Goal: Information Seeking & Learning: Find specific fact

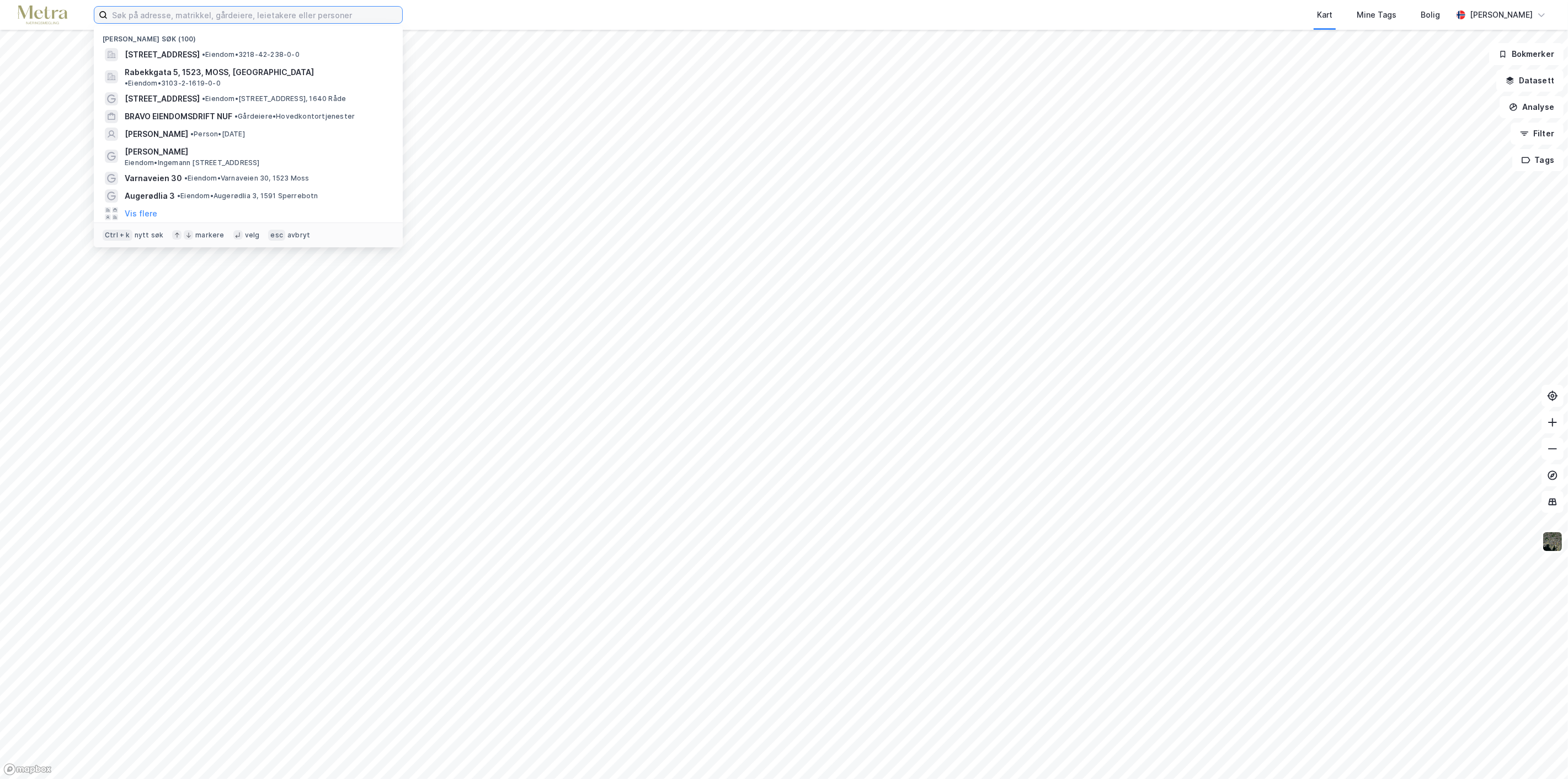
click at [287, 15] on input at bounding box center [255, 15] width 295 height 16
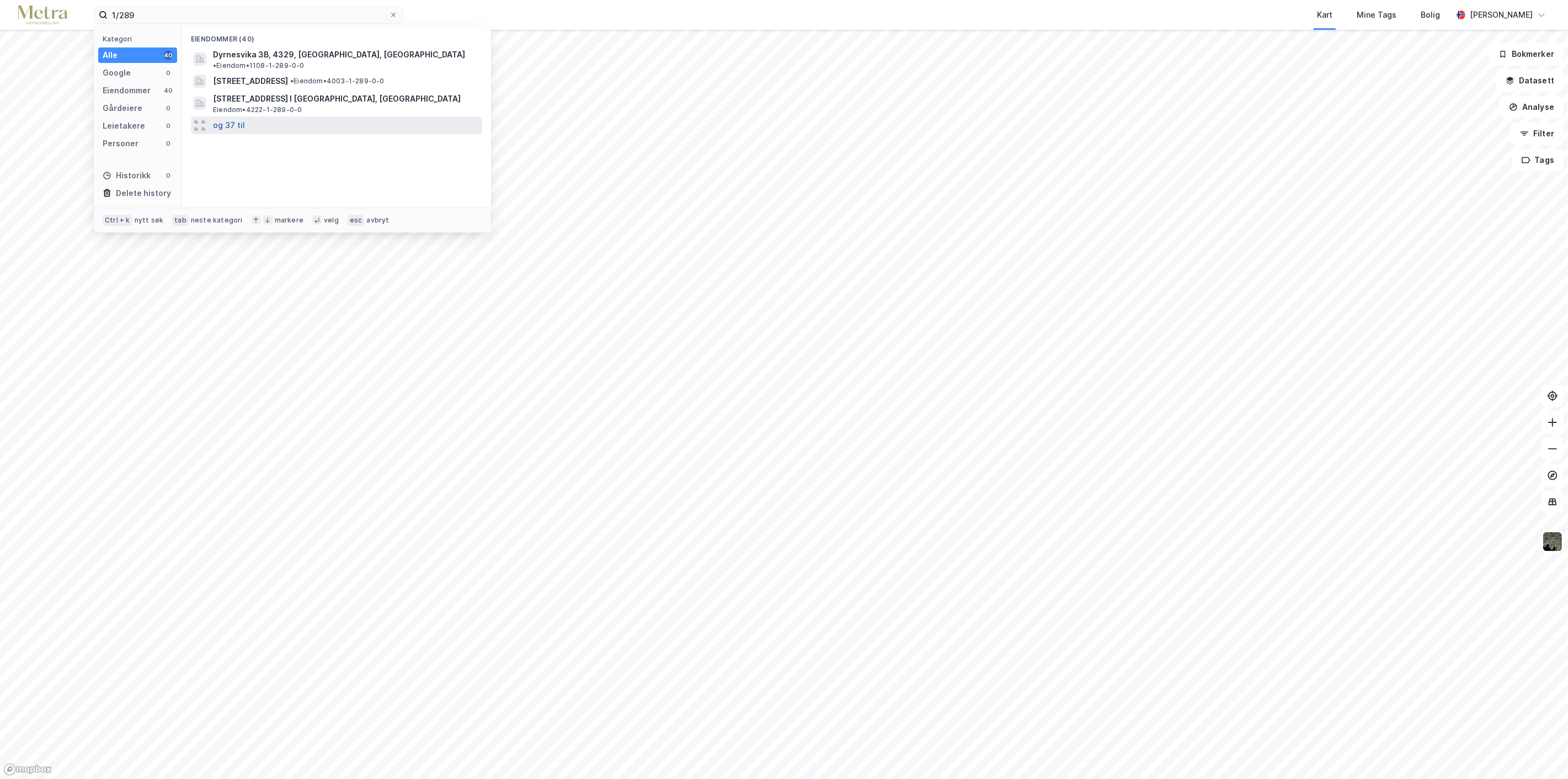
click at [221, 119] on button "og 37 til" at bounding box center [229, 125] width 32 height 13
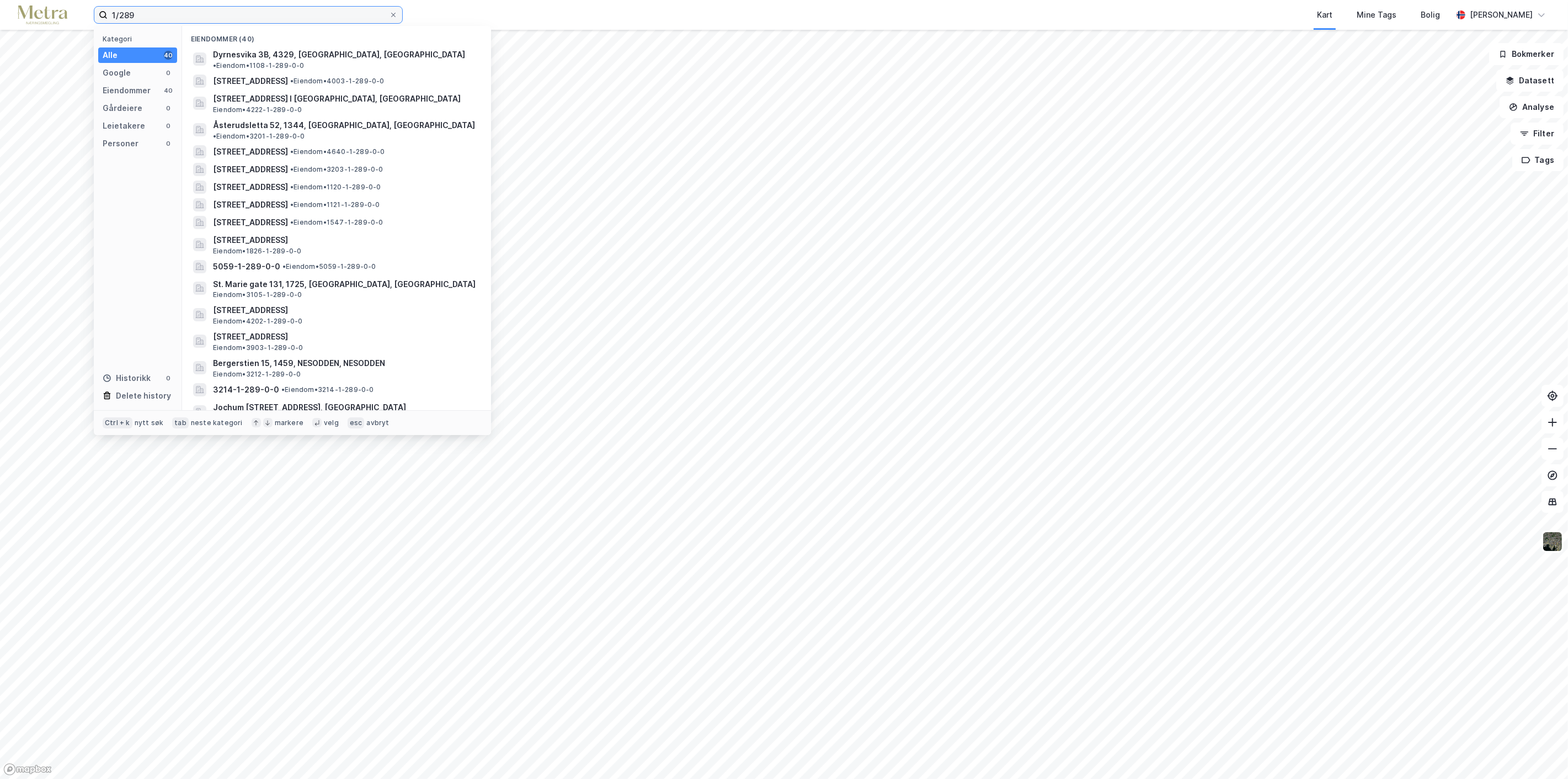
click at [113, 13] on input "1/289" at bounding box center [248, 15] width 281 height 16
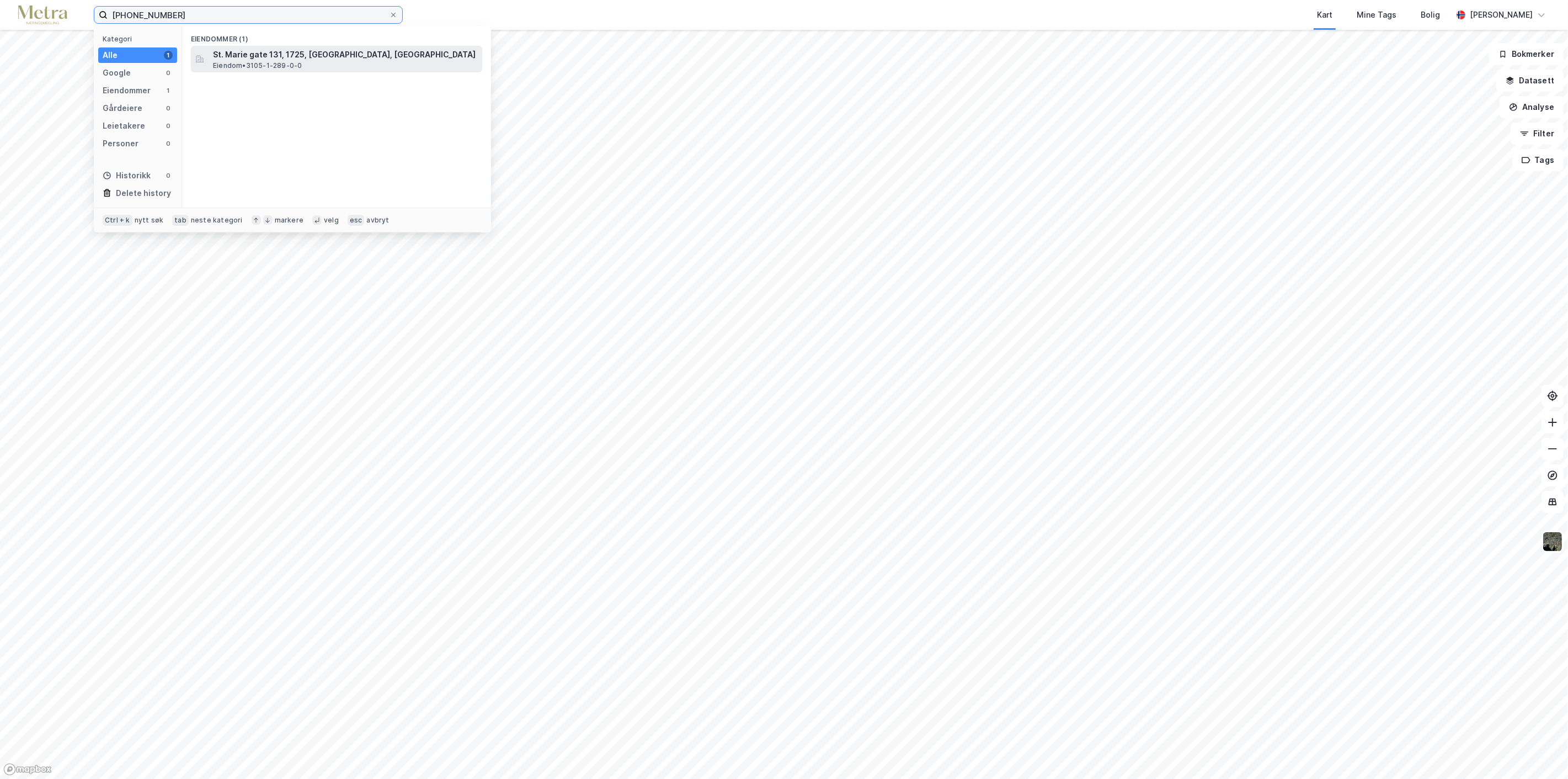
type input "[PHONE_NUMBER]"
click at [270, 56] on span "St. Marie gate 131, 1725, [GEOGRAPHIC_DATA], [GEOGRAPHIC_DATA]" at bounding box center [345, 55] width 265 height 13
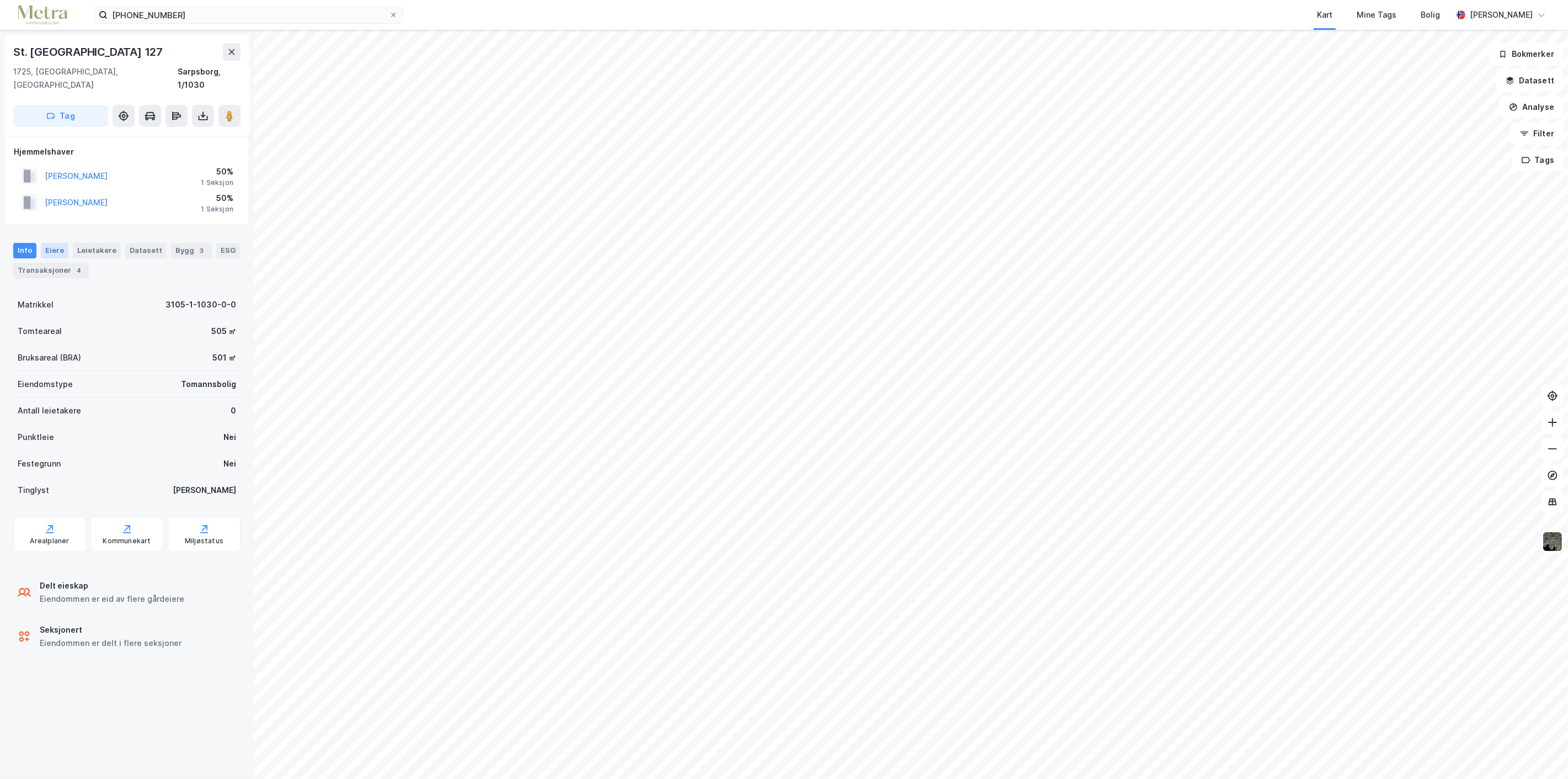
click at [56, 243] on div "Eiere" at bounding box center [54, 250] width 27 height 15
